Goal: Task Accomplishment & Management: Use online tool/utility

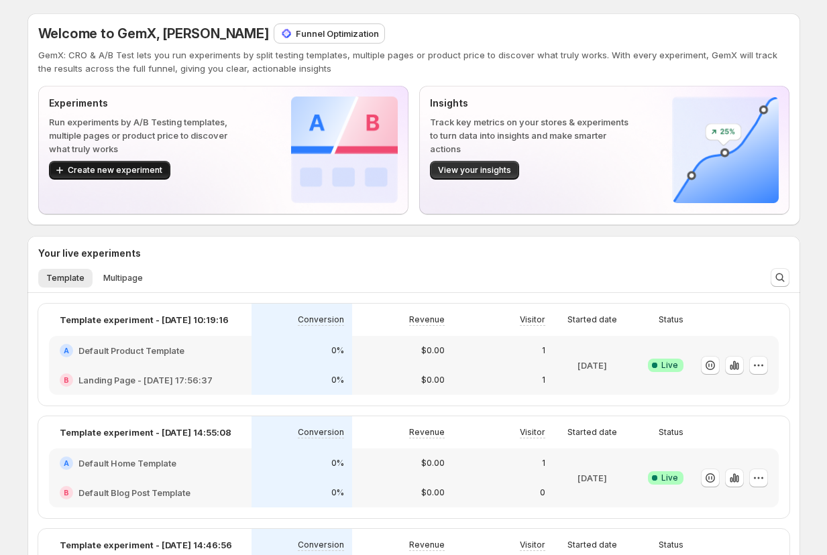
click at [118, 170] on span "Create new experiment" at bounding box center [115, 170] width 95 height 11
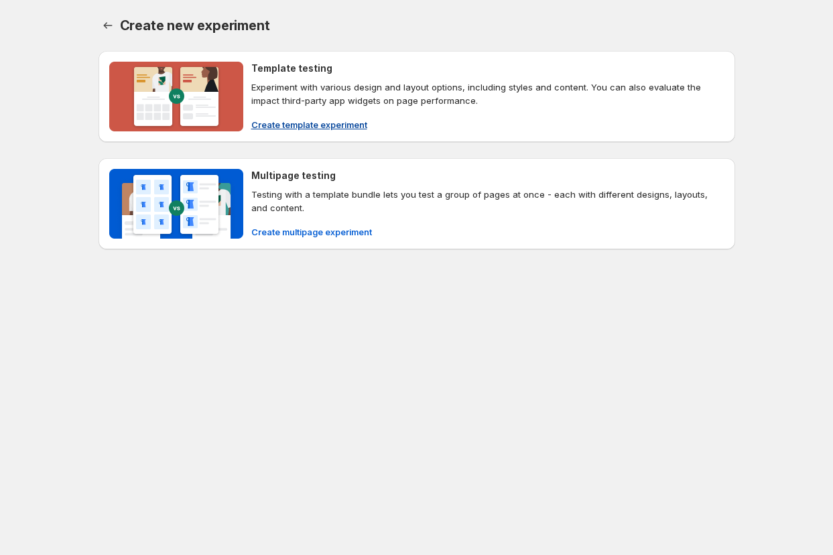
click at [306, 125] on span "Create template experiment" at bounding box center [309, 124] width 116 height 13
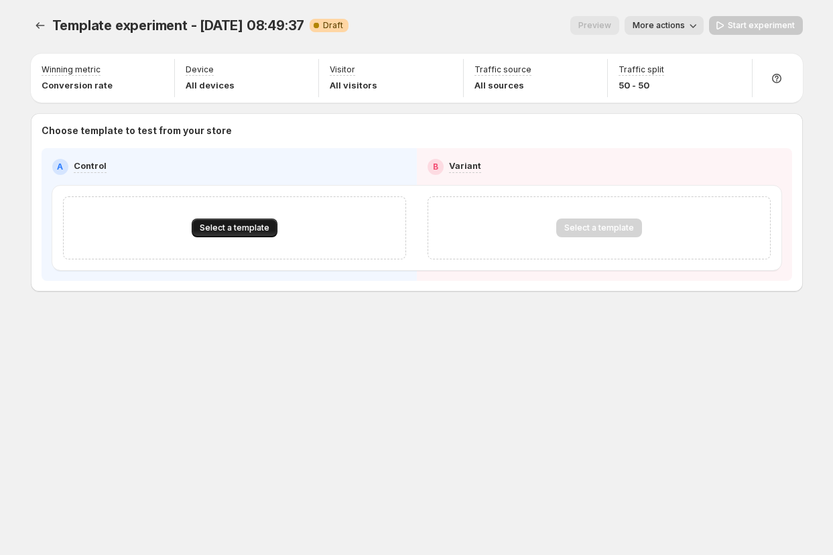
click at [221, 224] on span "Select a template" at bounding box center [235, 228] width 70 height 11
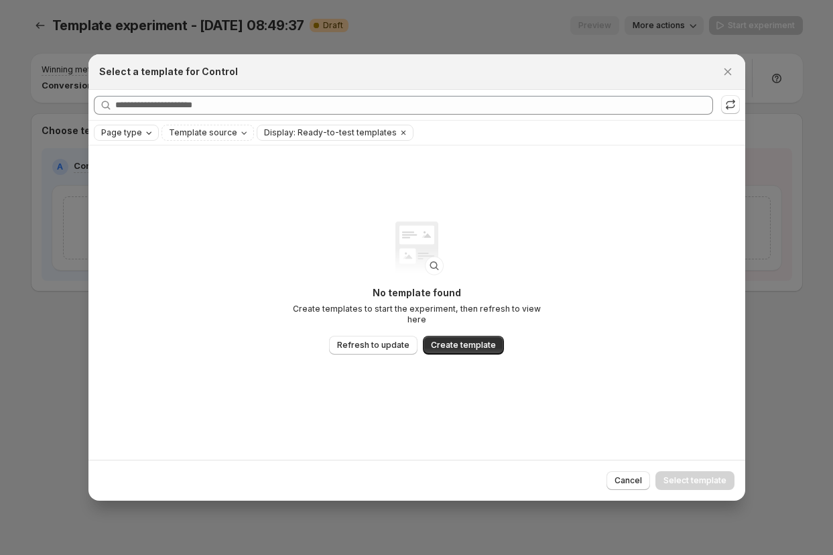
click at [138, 129] on span "Page type" at bounding box center [121, 132] width 41 height 11
drag, startPoint x: 145, startPoint y: 188, endPoint x: 230, endPoint y: 176, distance: 85.9
click at [145, 188] on span "Product page" at bounding box center [147, 189] width 57 height 11
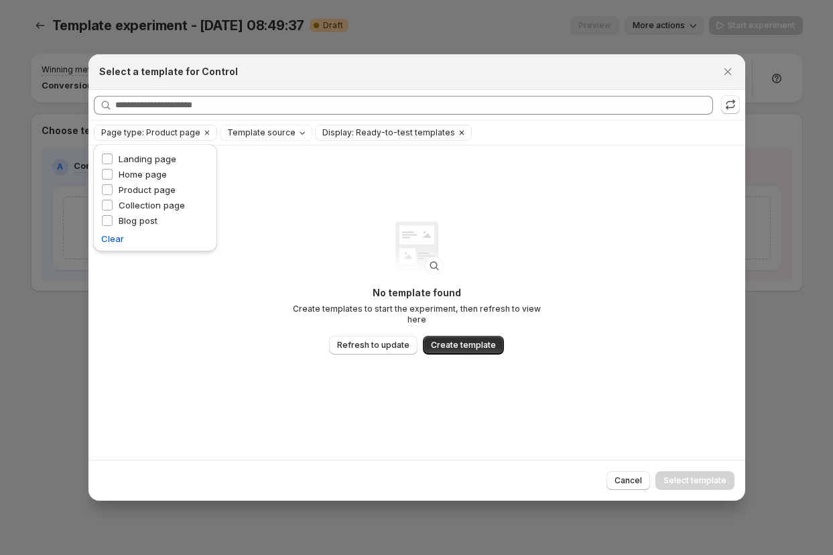
click at [352, 134] on span "Display: Ready-to-test templates" at bounding box center [389, 132] width 133 height 11
click at [457, 130] on icon "Clear" at bounding box center [462, 132] width 11 height 11
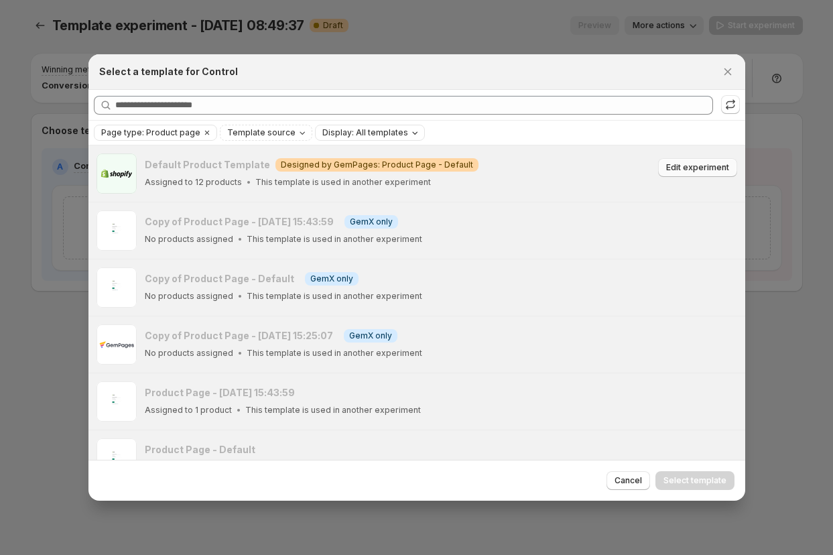
click at [689, 172] on span "Edit experiment" at bounding box center [698, 167] width 63 height 11
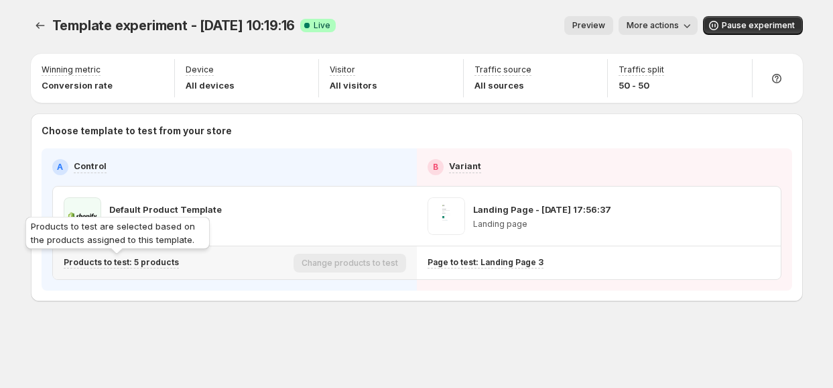
click at [153, 266] on p "Products to test: 5 products" at bounding box center [121, 262] width 115 height 11
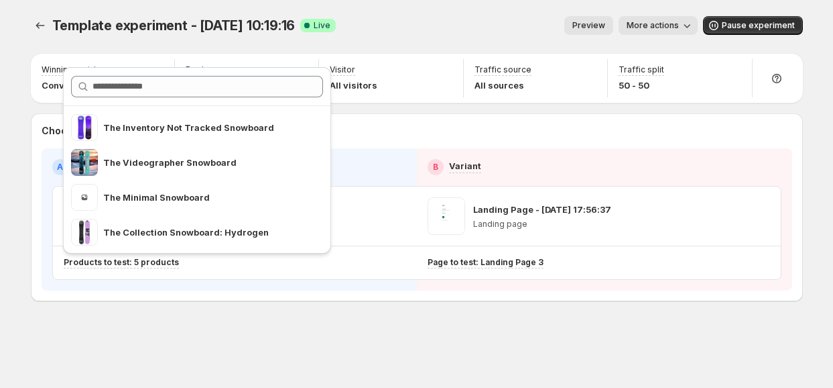
drag, startPoint x: 466, startPoint y: 285, endPoint x: 632, endPoint y: 120, distance: 233.8
click at [466, 285] on div "A Control B Variant Default Product Template Product page Landing Page - Feb 28…" at bounding box center [417, 219] width 751 height 142
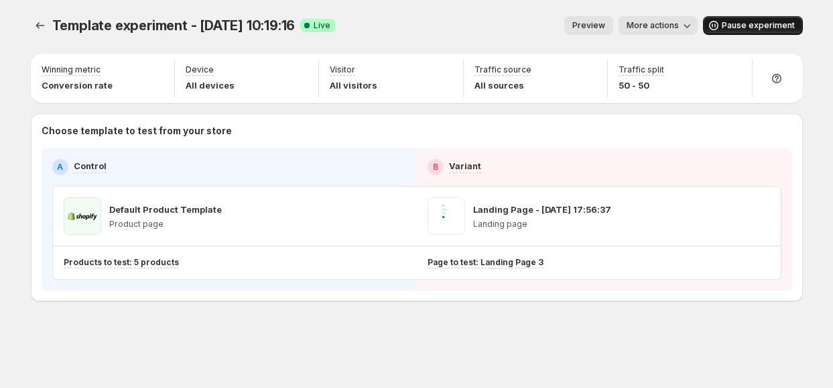
click at [732, 29] on span "Pause experiment" at bounding box center [758, 25] width 73 height 11
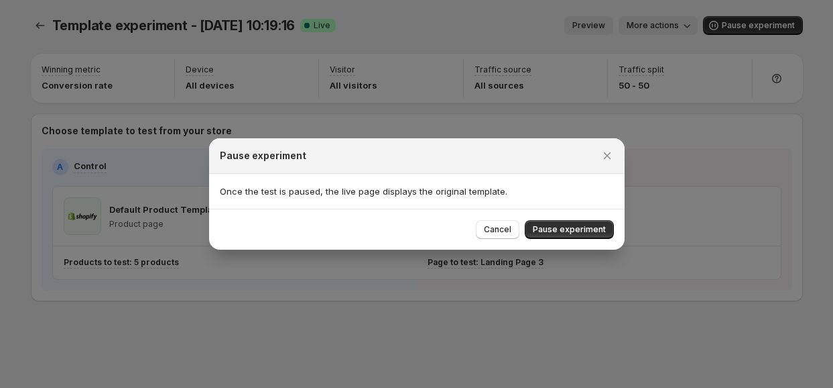
drag, startPoint x: 587, startPoint y: 230, endPoint x: 614, endPoint y: 233, distance: 27.0
click at [588, 230] on span "Pause experiment" at bounding box center [569, 229] width 73 height 11
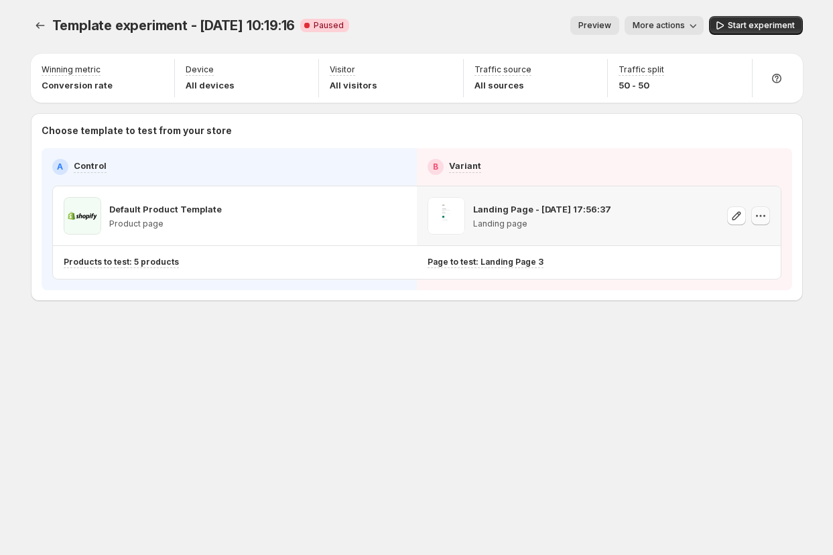
click at [759, 219] on icon "button" at bounding box center [760, 215] width 13 height 13
drag, startPoint x: 756, startPoint y: 301, endPoint x: 750, endPoint y: 297, distance: 7.3
click at [756, 301] on span "Remove template" at bounding box center [760, 301] width 72 height 11
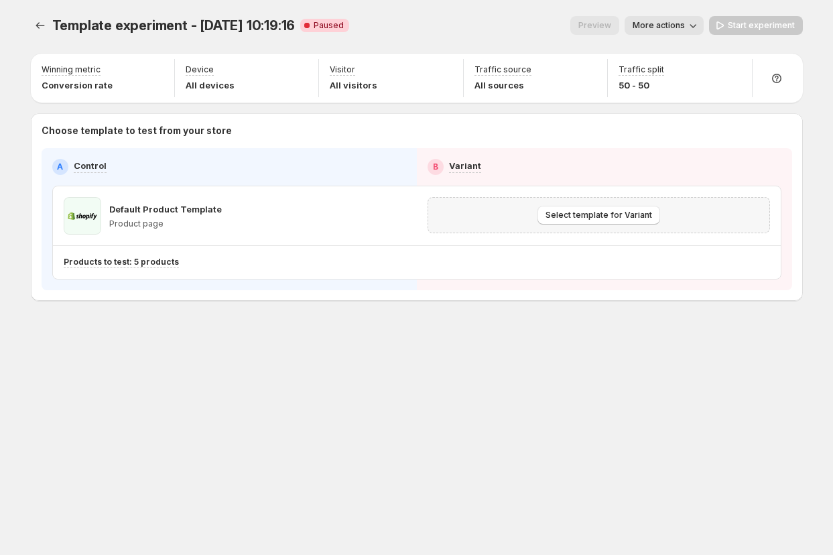
click at [632, 335] on div "Template experiment - Aug 5, 10:19:16. This page is ready Template experiment -…" at bounding box center [417, 186] width 805 height 373
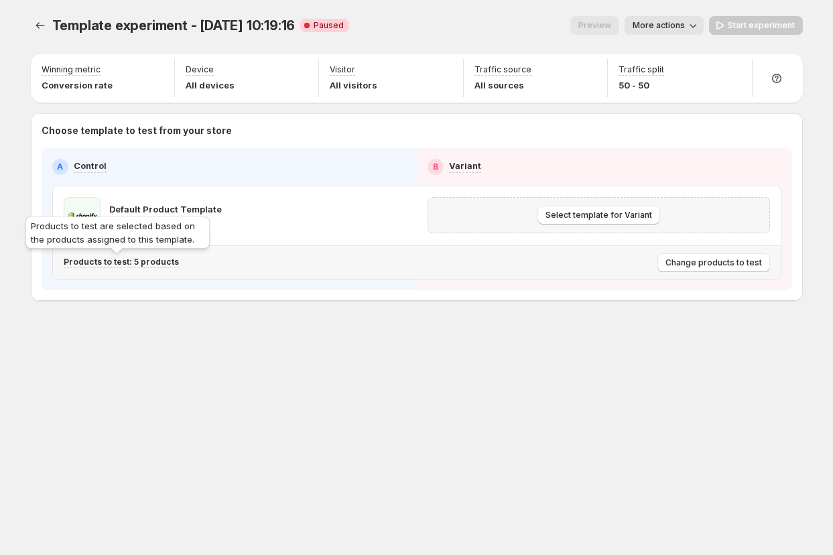
click at [103, 262] on p "Products to test: 5 products" at bounding box center [121, 262] width 115 height 11
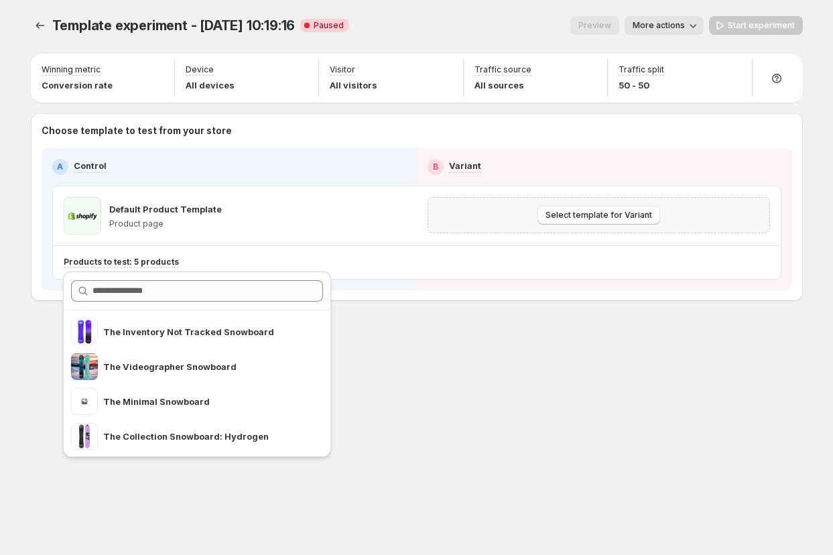
click at [410, 321] on div "Template experiment - Aug 5, 10:19:16. This page is ready Template experiment -…" at bounding box center [417, 186] width 805 height 373
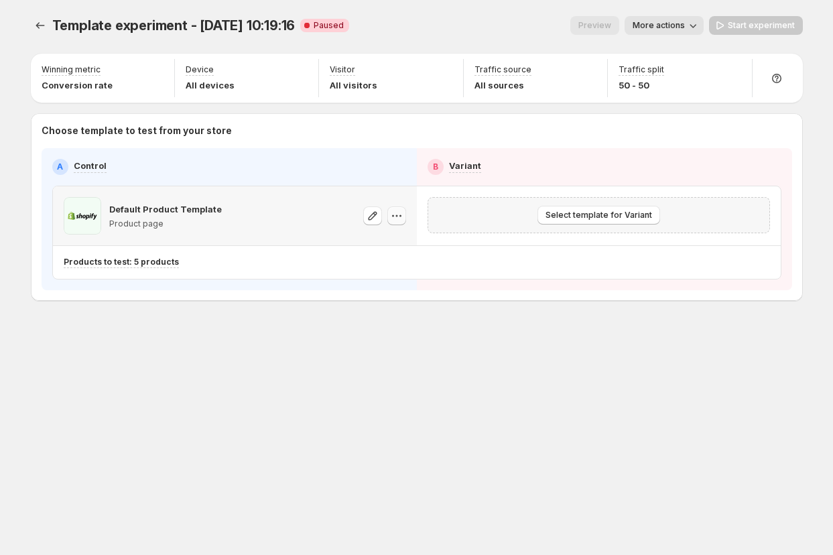
click at [390, 219] on icon "button" at bounding box center [396, 215] width 13 height 13
click at [397, 217] on icon "button" at bounding box center [396, 215] width 13 height 13
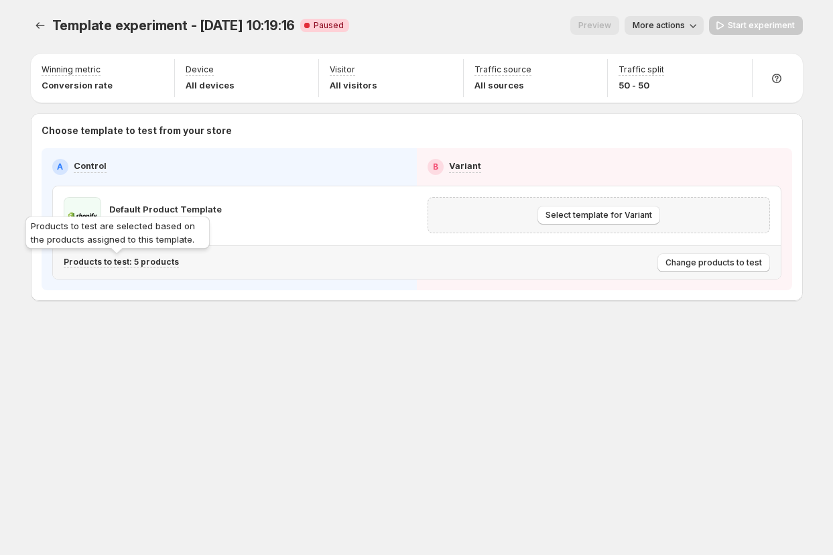
click at [133, 262] on p "Products to test: 5 products" at bounding box center [121, 262] width 115 height 11
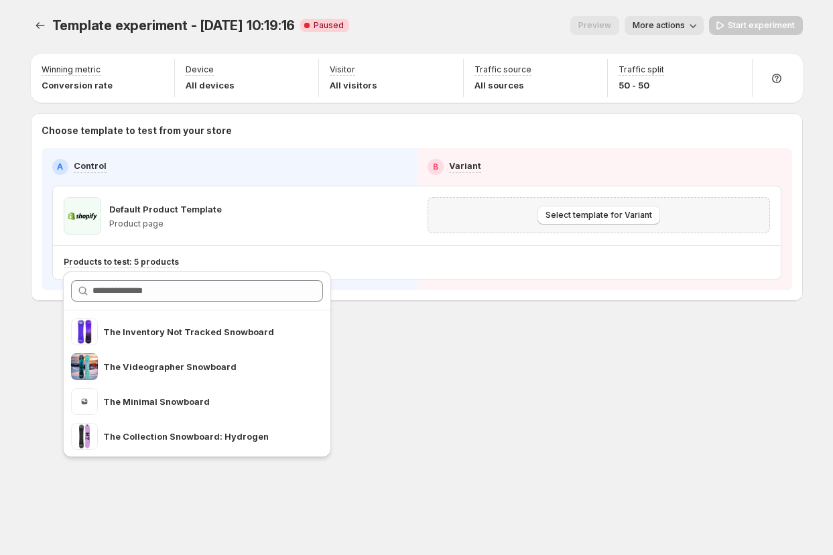
drag, startPoint x: 483, startPoint y: 366, endPoint x: 278, endPoint y: 251, distance: 235.1
click at [483, 366] on div "Template experiment - Aug 5, 10:19:16. This page is ready Template experiment -…" at bounding box center [417, 186] width 805 height 373
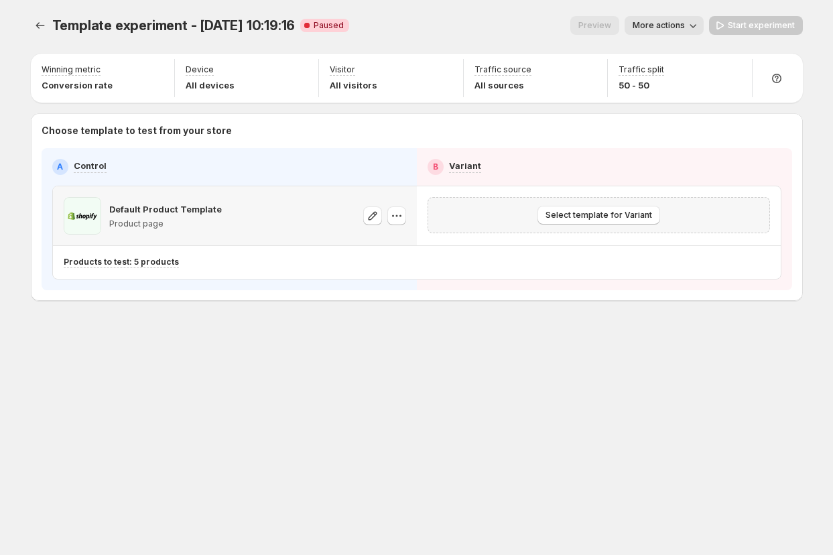
click at [154, 209] on p "Default Product Template" at bounding box center [165, 209] width 113 height 13
click at [716, 264] on span "Change products to test" at bounding box center [714, 262] width 97 height 11
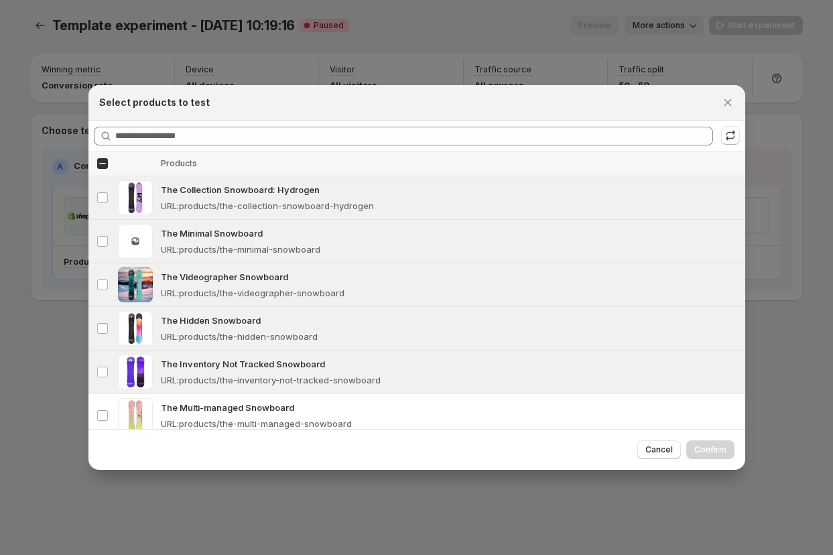
click at [607, 87] on div "Select products to test" at bounding box center [417, 103] width 657 height 36
click at [728, 103] on icon "Close" at bounding box center [728, 102] width 13 height 13
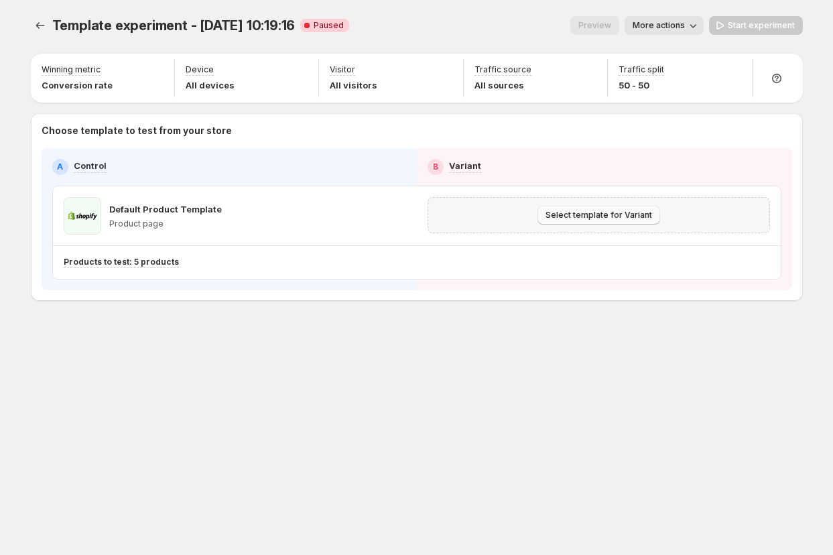
click at [599, 214] on span "Select template for Variant" at bounding box center [599, 215] width 107 height 11
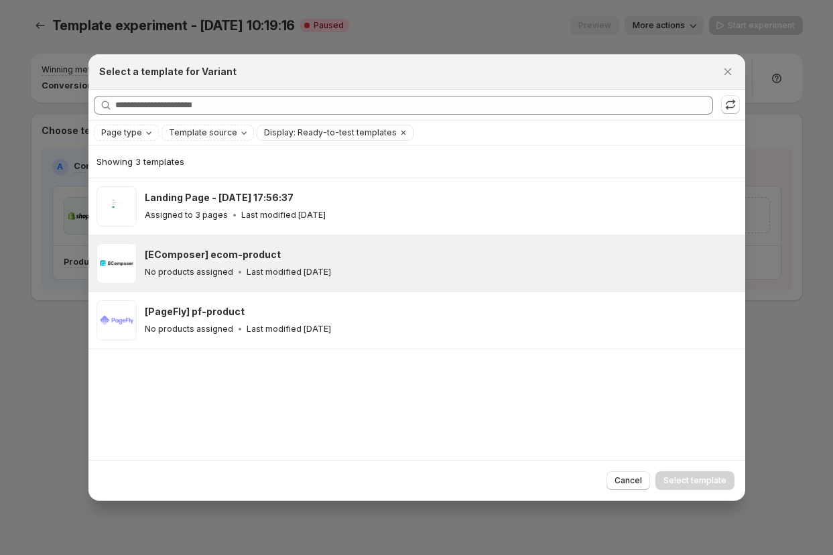
click at [298, 269] on p "Last modified 2 months ago" at bounding box center [289, 272] width 84 height 11
click at [730, 490] on div "Cancel Select template" at bounding box center [417, 480] width 657 height 41
drag, startPoint x: 703, startPoint y: 473, endPoint x: 718, endPoint y: 472, distance: 15.4
click at [703, 473] on button "Select template" at bounding box center [695, 480] width 79 height 19
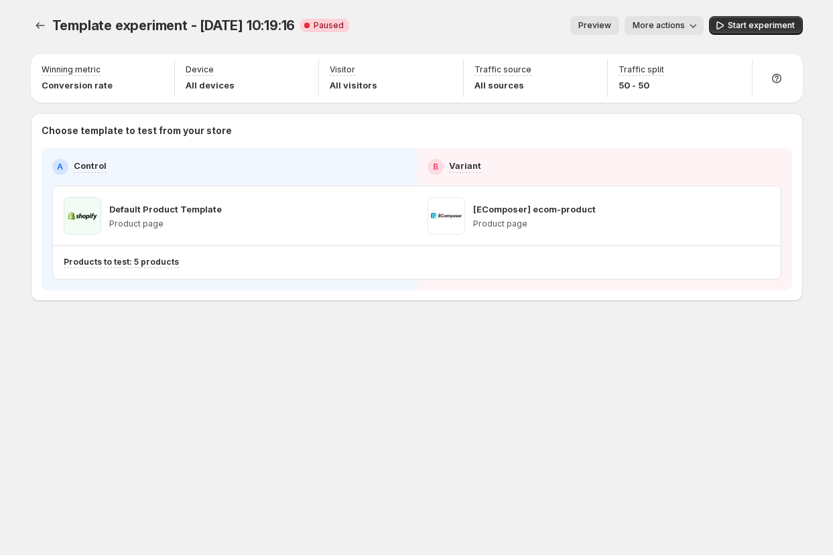
click at [774, 439] on div "Template experiment - Aug 5, 10:19:16. This page is ready Template experiment -…" at bounding box center [417, 277] width 805 height 555
click at [155, 268] on div "Products to test: 5 products" at bounding box center [358, 262] width 589 height 22
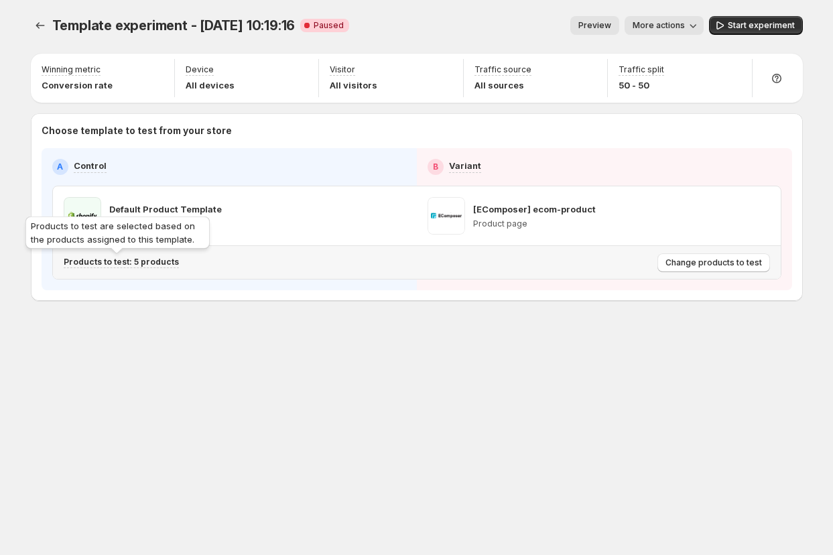
click at [158, 264] on p "Products to test: 5 products" at bounding box center [121, 262] width 115 height 11
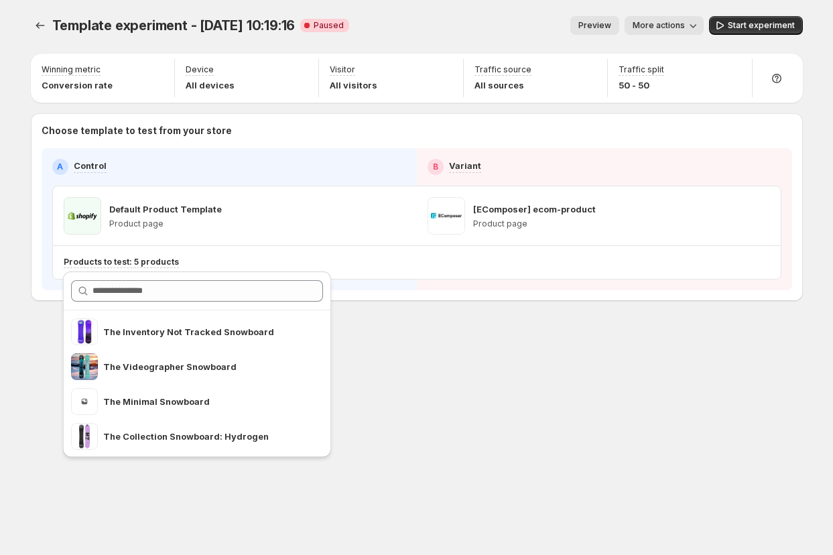
click at [601, 394] on div "Template experiment - Aug 5, 10:19:16. This page is ready Template experiment -…" at bounding box center [417, 277] width 805 height 555
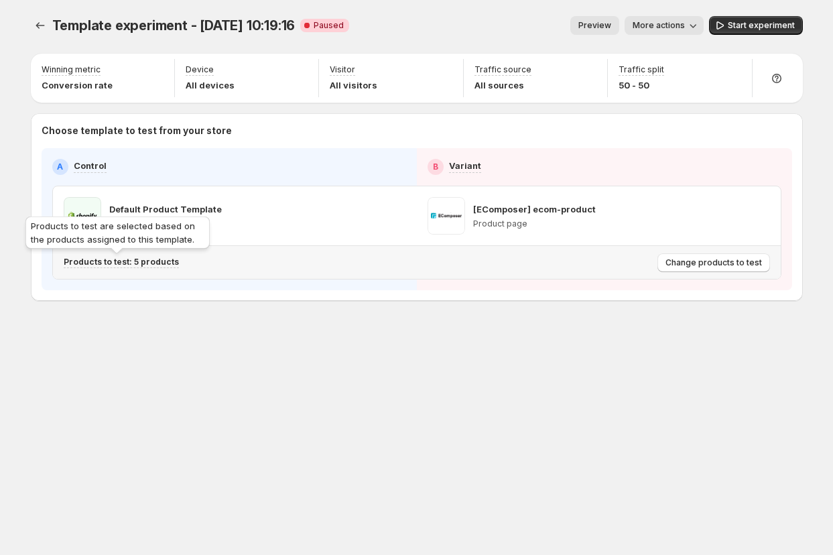
click at [139, 265] on p "Products to test: 5 products" at bounding box center [121, 262] width 115 height 11
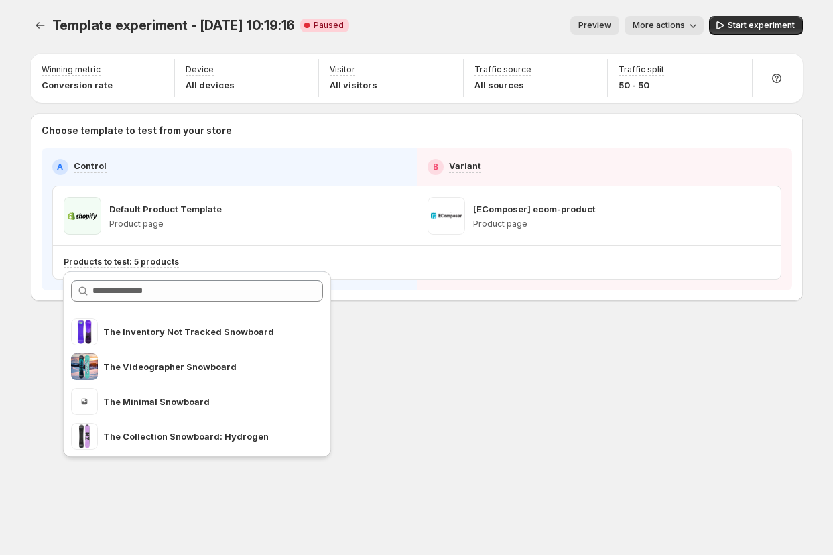
click at [563, 332] on div "Template experiment - Aug 5, 10:19:16. This page is ready Template experiment -…" at bounding box center [417, 186] width 805 height 373
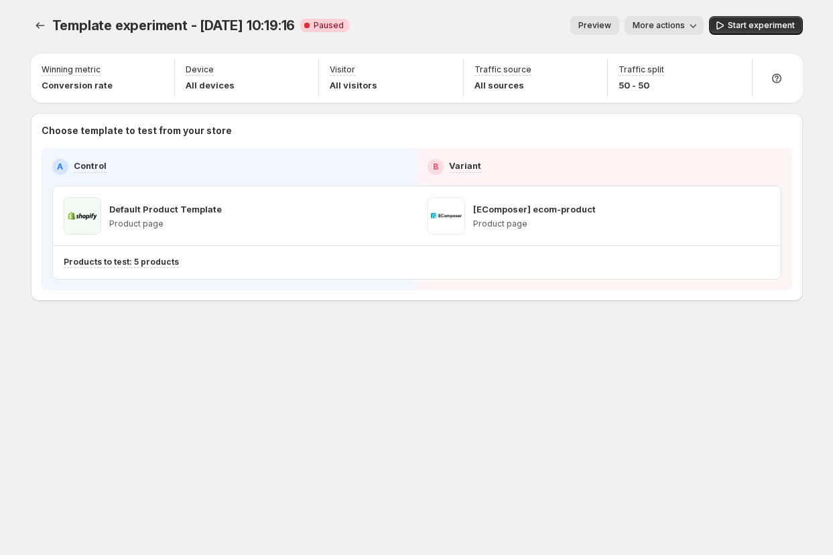
click at [618, 19] on button "Preview" at bounding box center [595, 25] width 49 height 19
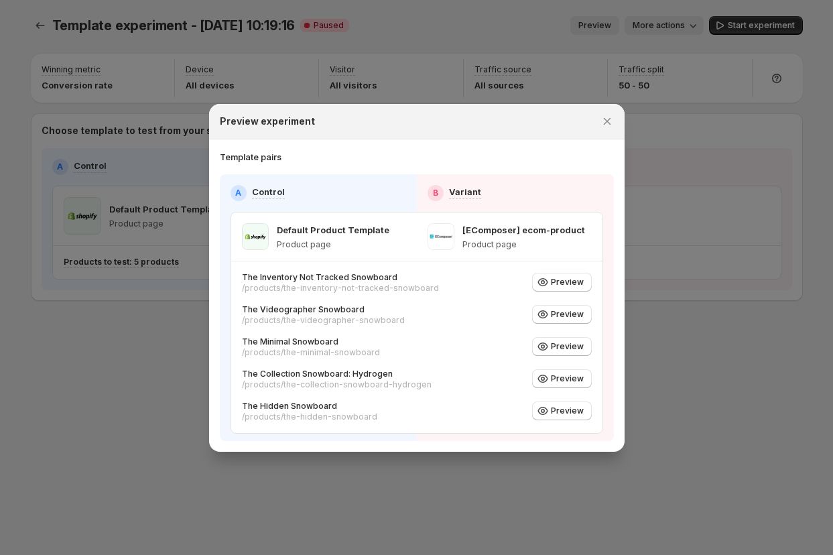
drag, startPoint x: 716, startPoint y: 319, endPoint x: 723, endPoint y: 314, distance: 8.2
click at [717, 317] on div at bounding box center [416, 277] width 833 height 555
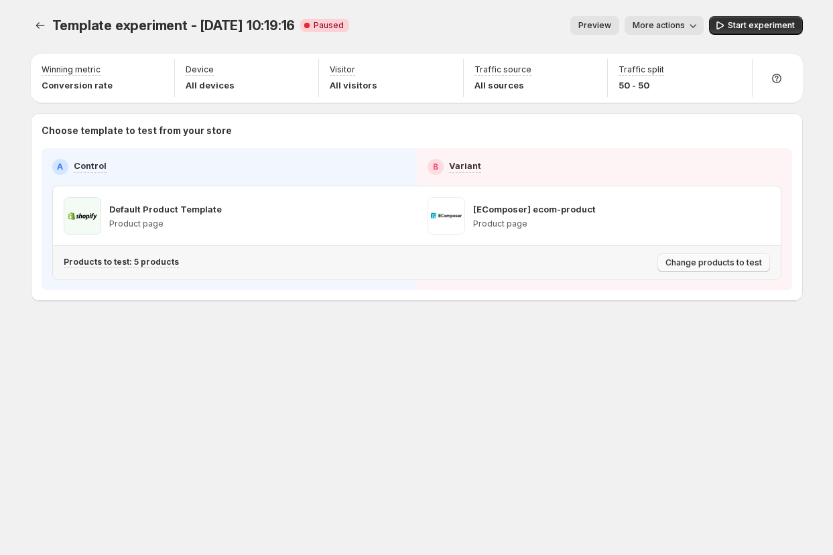
click at [745, 261] on span "Change products to test" at bounding box center [714, 262] width 97 height 11
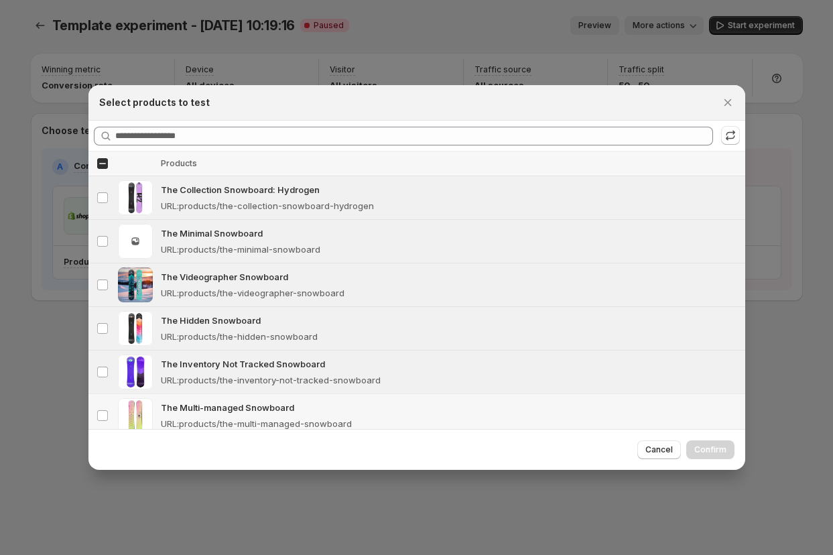
click at [238, 415] on div "The Multi-managed Snowboard URL : products/the-multi-managed-snowboard" at bounding box center [449, 416] width 577 height 30
click at [704, 448] on span "Confirm" at bounding box center [711, 450] width 32 height 11
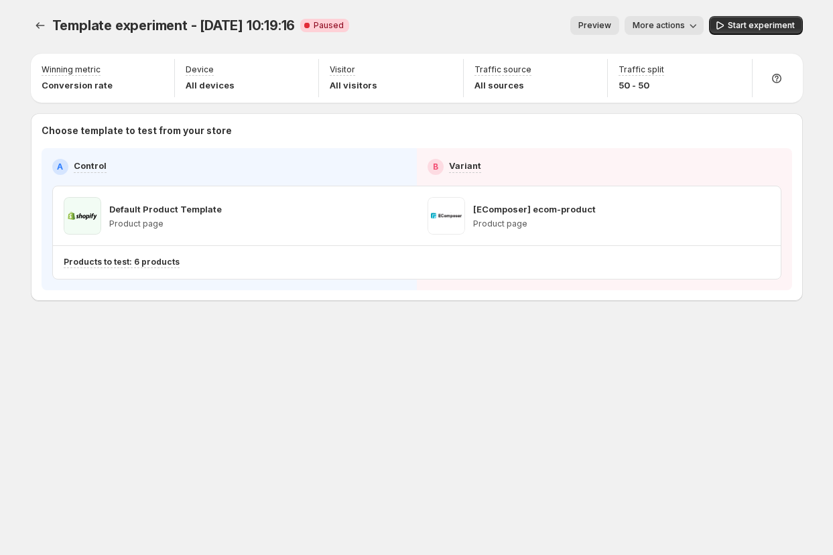
click at [595, 20] on span "Preview" at bounding box center [595, 25] width 33 height 11
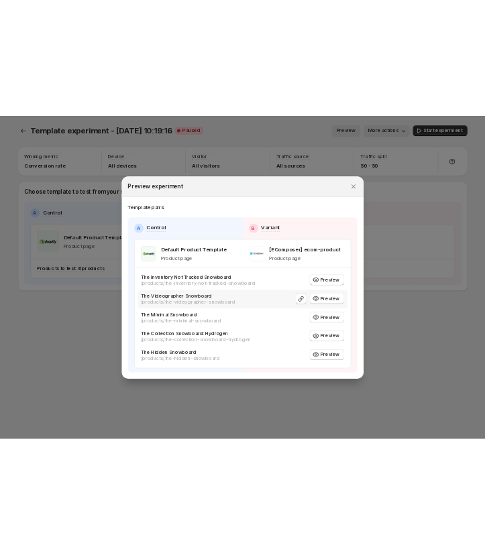
scroll to position [32, 0]
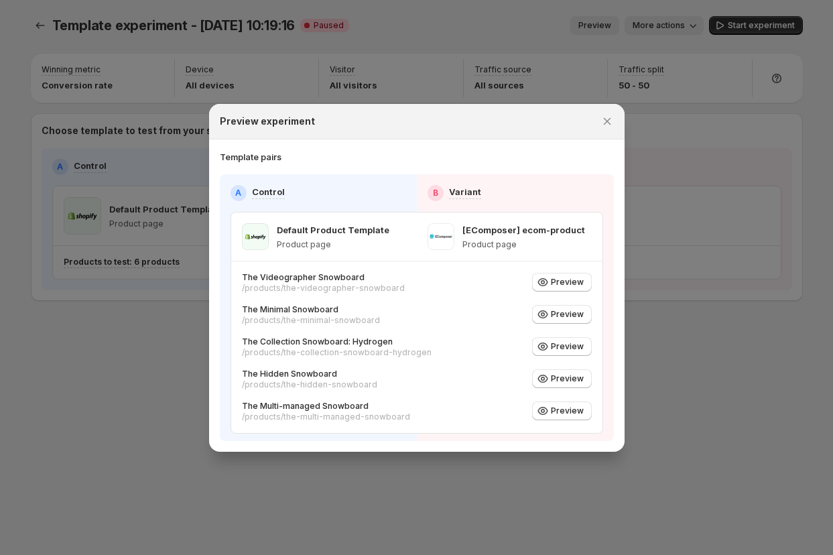
click at [160, 365] on div at bounding box center [416, 277] width 833 height 555
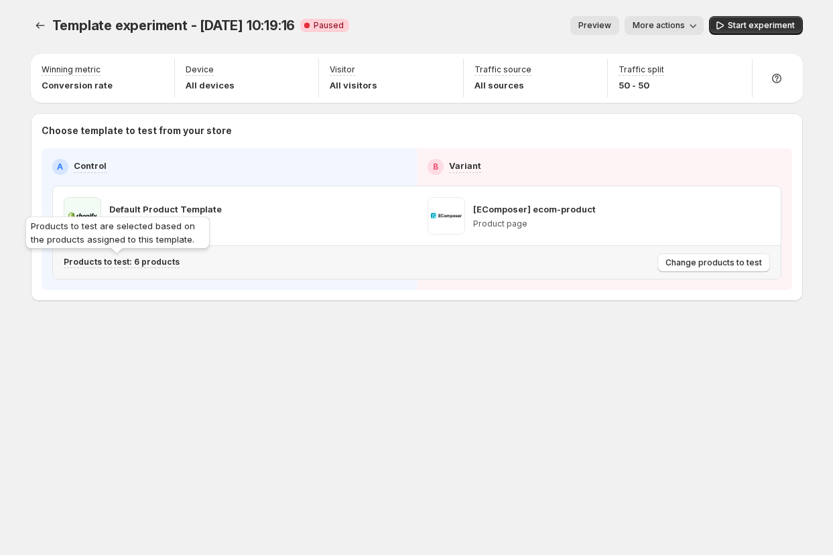
drag, startPoint x: 135, startPoint y: 264, endPoint x: 182, endPoint y: 266, distance: 47.7
click at [135, 264] on p "Products to test: 6 products" at bounding box center [122, 262] width 116 height 11
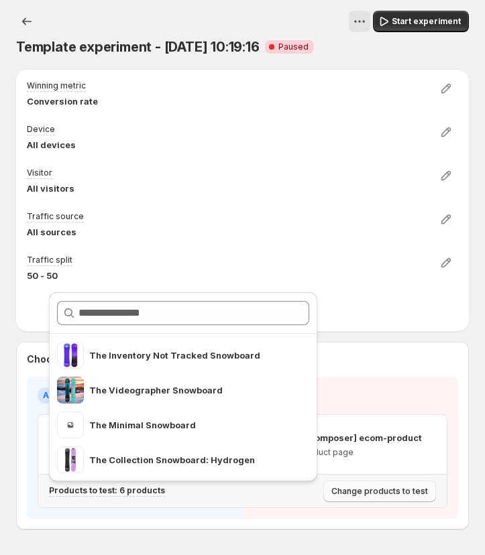
click at [388, 493] on span "Change products to test" at bounding box center [379, 491] width 97 height 11
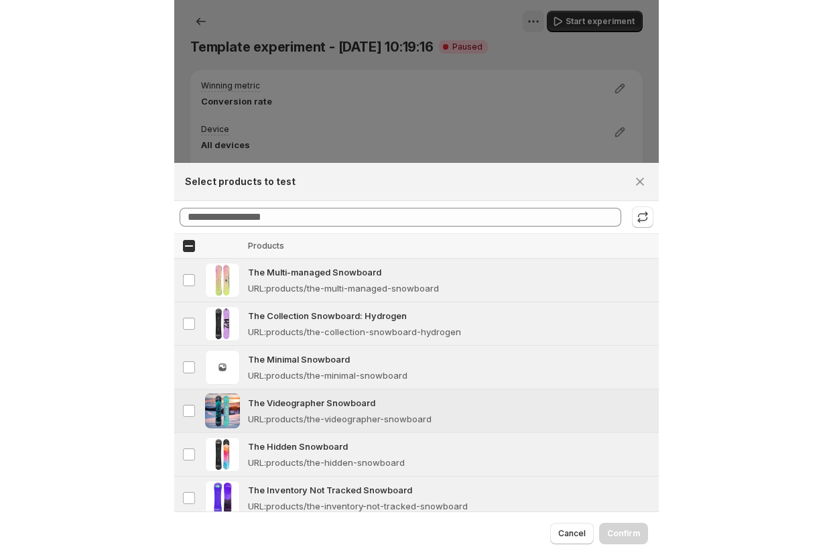
scroll to position [23, 0]
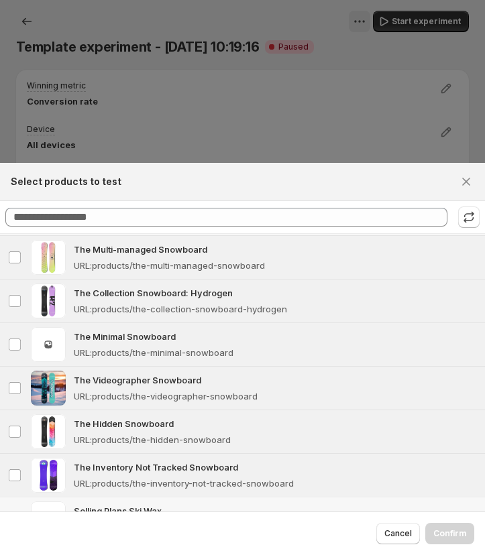
click at [125, 510] on p "Selling Plans Ski Wax" at bounding box center [275, 510] width 403 height 13
click at [443, 534] on span "Confirm" at bounding box center [449, 533] width 33 height 11
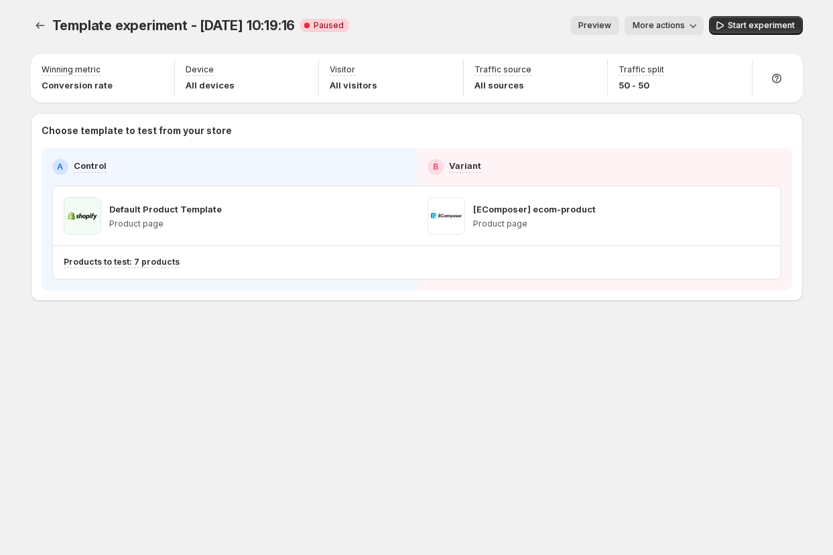
click at [444, 14] on div "Template experiment - Aug 5, 10:19:16. This page is ready Template experiment -…" at bounding box center [417, 25] width 772 height 51
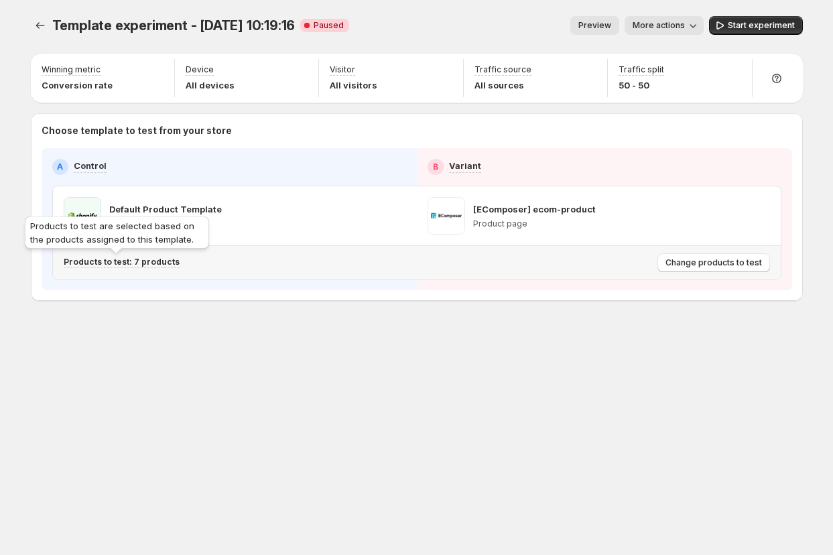
click at [117, 265] on p "Products to test: 7 products" at bounding box center [122, 262] width 116 height 11
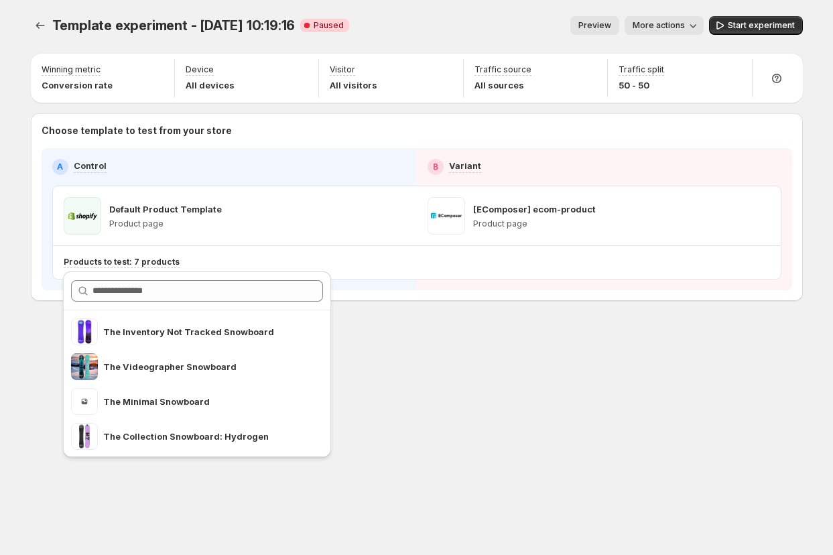
click at [526, 343] on div "Template experiment - Aug 5, 10:19:16. This page is ready Template experiment -…" at bounding box center [417, 186] width 805 height 373
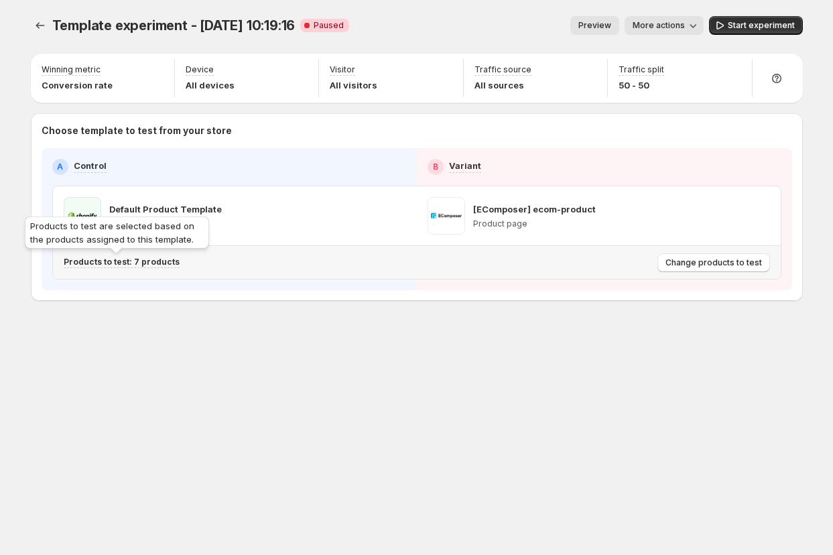
click at [132, 262] on p "Products to test: 7 products" at bounding box center [122, 262] width 116 height 11
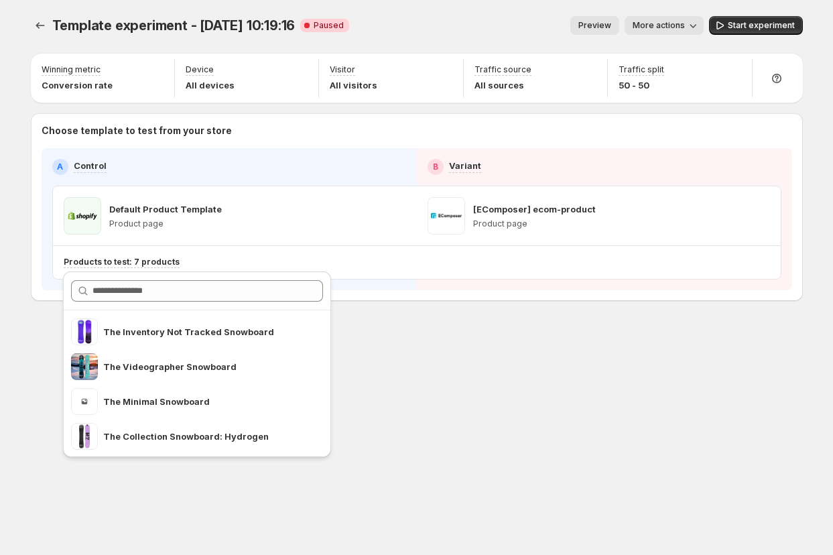
drag, startPoint x: 454, startPoint y: 444, endPoint x: 441, endPoint y: 437, distance: 14.7
click at [454, 443] on div "Template experiment - Aug 5, 10:19:16. This page is ready Template experiment -…" at bounding box center [417, 277] width 805 height 555
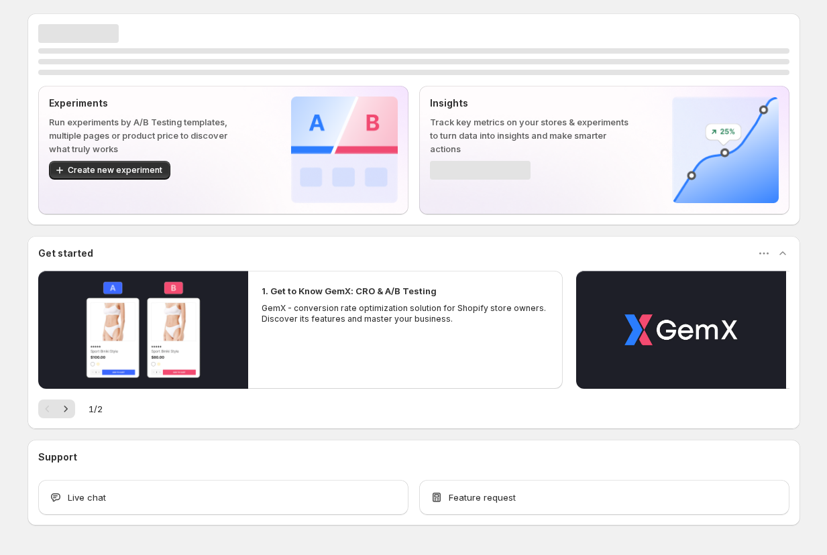
scroll to position [42, 0]
